Goal: Information Seeking & Learning: Learn about a topic

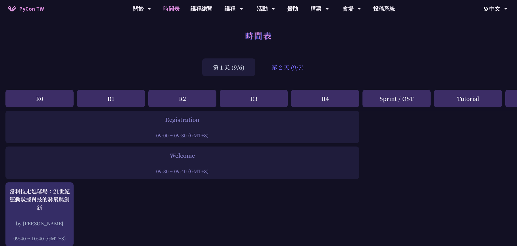
click at [293, 62] on div "第 2 天 (9/7)" at bounding box center [288, 68] width 54 height 18
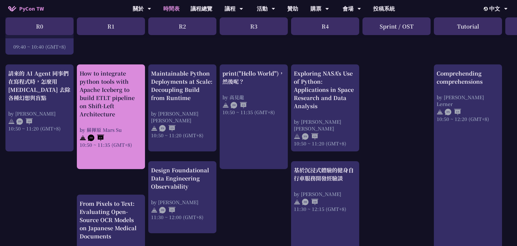
scroll to position [218, 0]
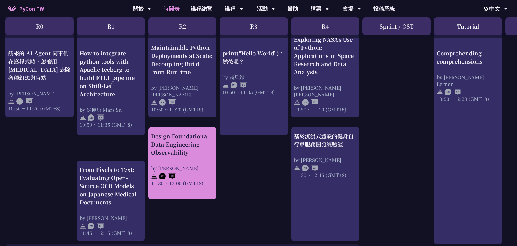
click at [165, 148] on div "Design Foundational Data Engineering Observability" at bounding box center [182, 144] width 63 height 25
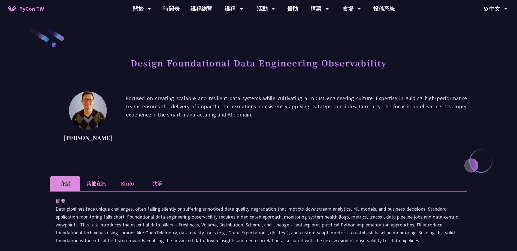
click at [103, 182] on li "其他資訊" at bounding box center [96, 183] width 32 height 15
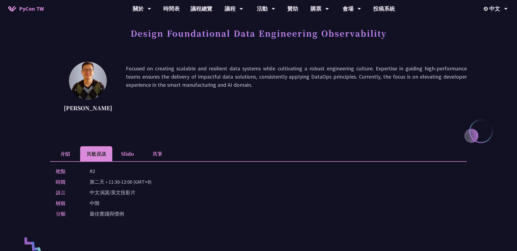
scroll to position [109, 0]
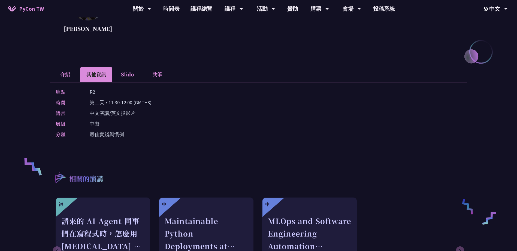
click at [64, 78] on li "介紹" at bounding box center [65, 74] width 30 height 15
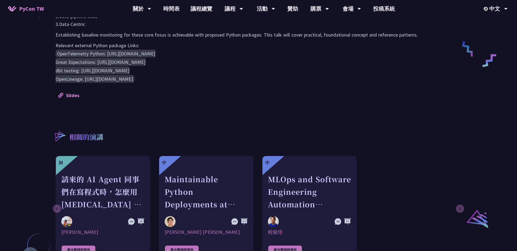
scroll to position [218, 0]
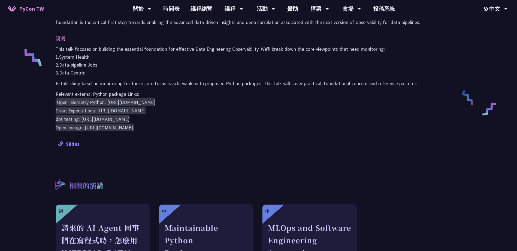
click at [70, 143] on link "Slides" at bounding box center [68, 144] width 21 height 6
click at [67, 142] on link "Slides" at bounding box center [68, 144] width 21 height 6
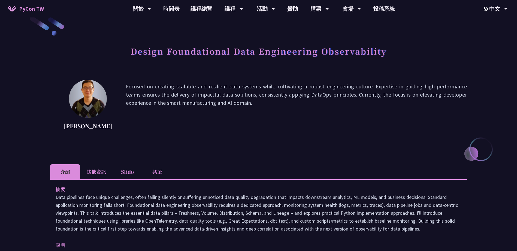
scroll to position [0, 0]
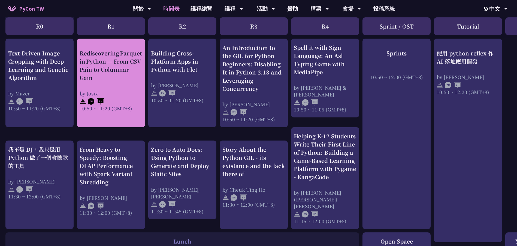
scroll to position [191, 0]
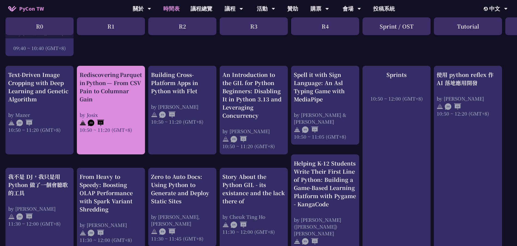
click at [137, 107] on div "Rediscovering Parquet in Python — From CSV Pain to Columnar Gain by Josix 10:50…" at bounding box center [111, 102] width 63 height 63
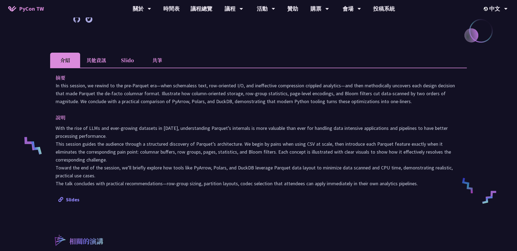
scroll to position [109, 0]
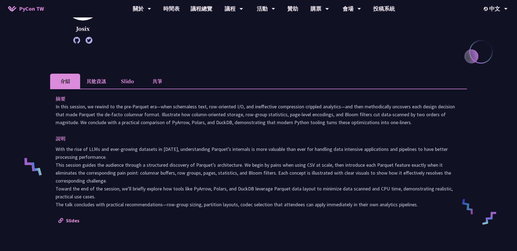
click at [109, 89] on div "摘要 In this session, we rewind to the pre‑Parquet era—when schemaless text, row‑…" at bounding box center [258, 159] width 416 height 141
click at [109, 85] on li "其他資訊" at bounding box center [96, 81] width 32 height 15
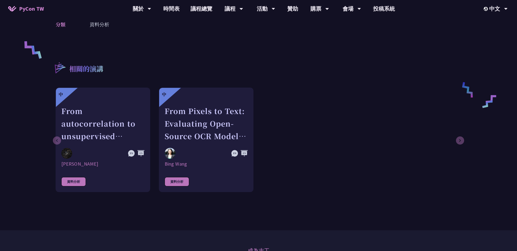
scroll to position [136, 0]
